Goal: Task Accomplishment & Management: Use online tool/utility

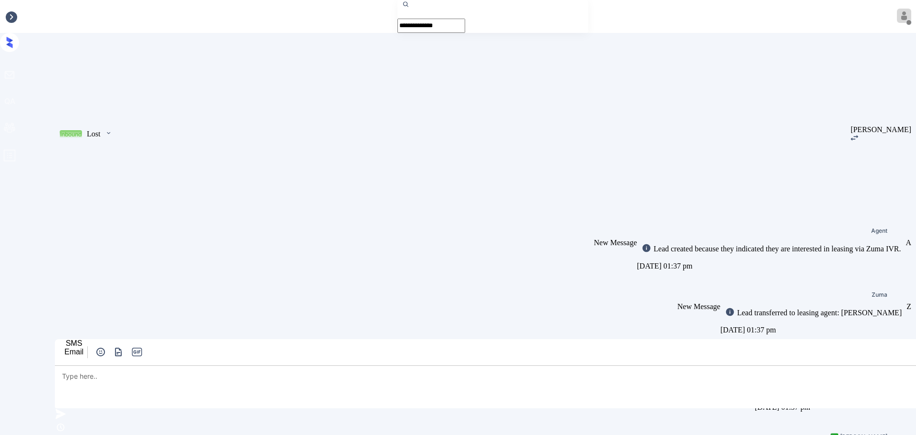
scroll to position [500, 0]
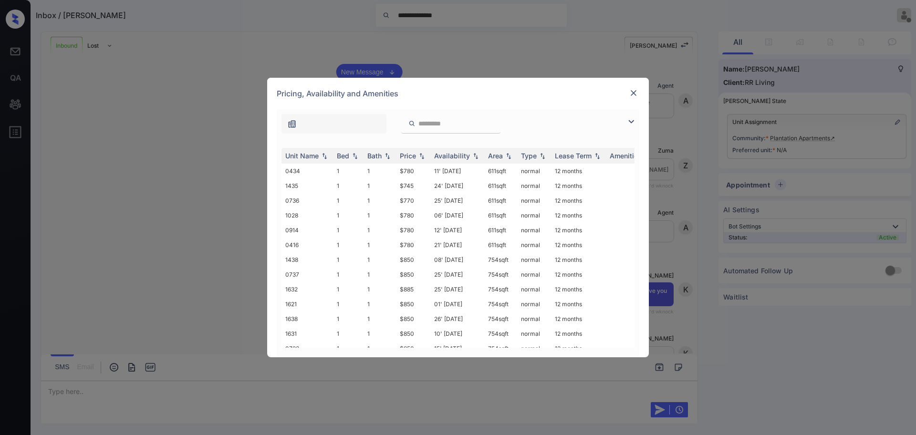
scroll to position [500, 0]
click at [634, 124] on img at bounding box center [631, 121] width 11 height 11
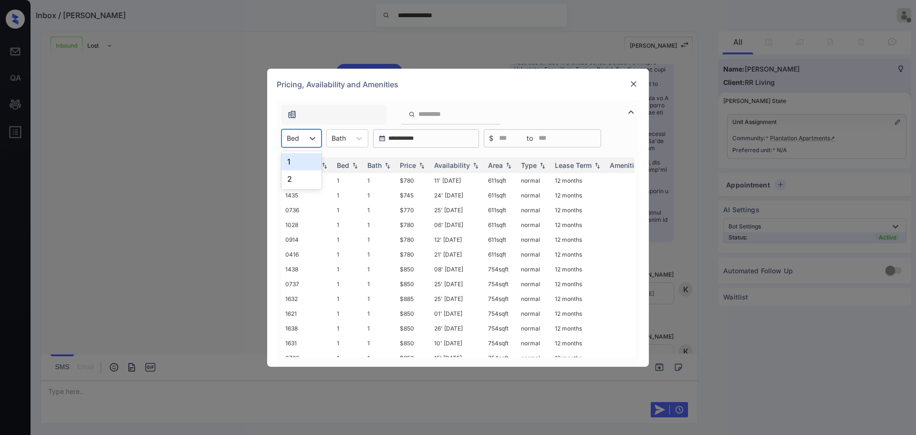
click at [298, 137] on div at bounding box center [293, 138] width 12 height 10
click at [304, 176] on div "2" at bounding box center [302, 178] width 40 height 17
click at [344, 143] on div "Bath" at bounding box center [345, 138] width 24 height 14
click at [359, 180] on div "2" at bounding box center [354, 178] width 42 height 17
click at [633, 82] on img at bounding box center [634, 84] width 10 height 10
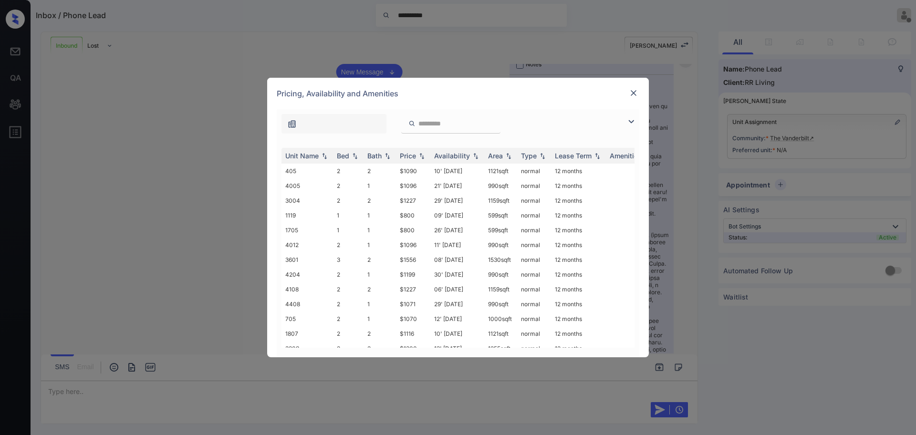
click at [637, 92] on img at bounding box center [634, 93] width 10 height 10
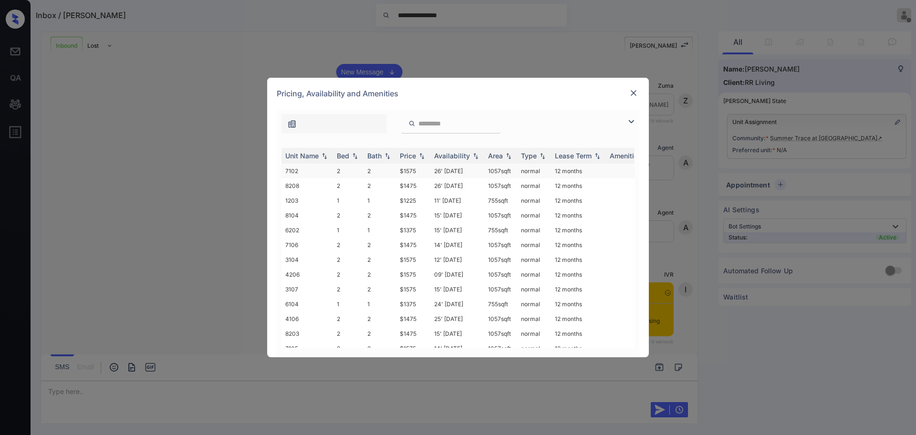
scroll to position [426, 0]
click at [415, 157] on div "Price" at bounding box center [408, 156] width 16 height 8
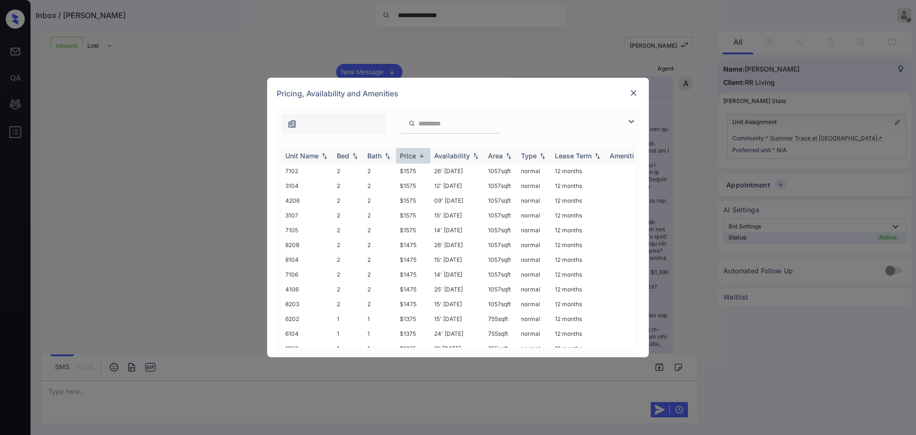
click at [415, 157] on div "Price" at bounding box center [408, 156] width 16 height 8
click at [636, 92] on img at bounding box center [634, 93] width 10 height 10
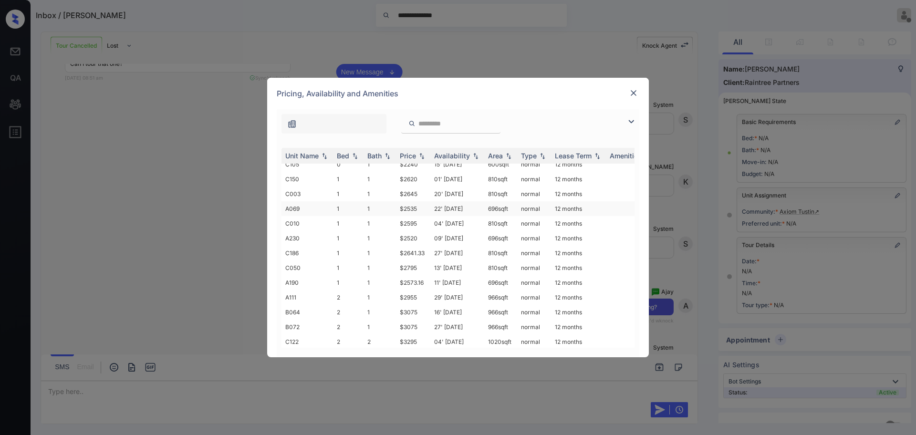
scroll to position [32, 0]
click at [633, 93] on img at bounding box center [634, 93] width 10 height 10
